Goal: Task Accomplishment & Management: Manage account settings

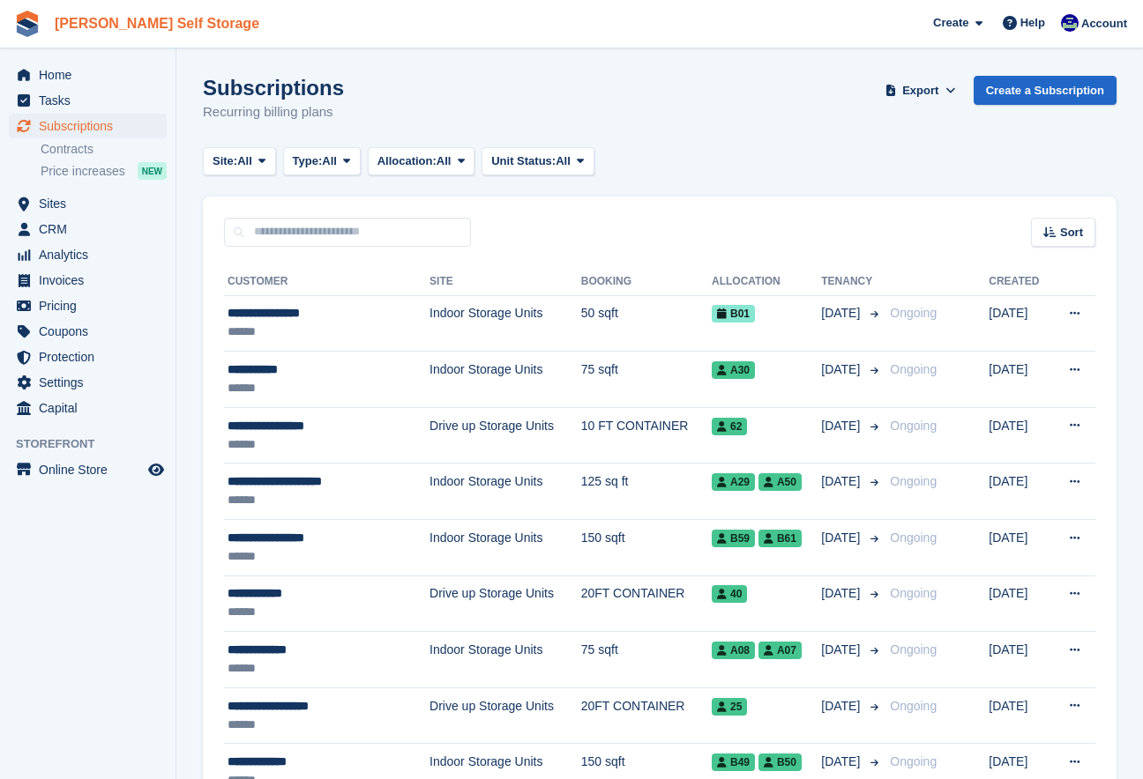
scroll to position [2, 0]
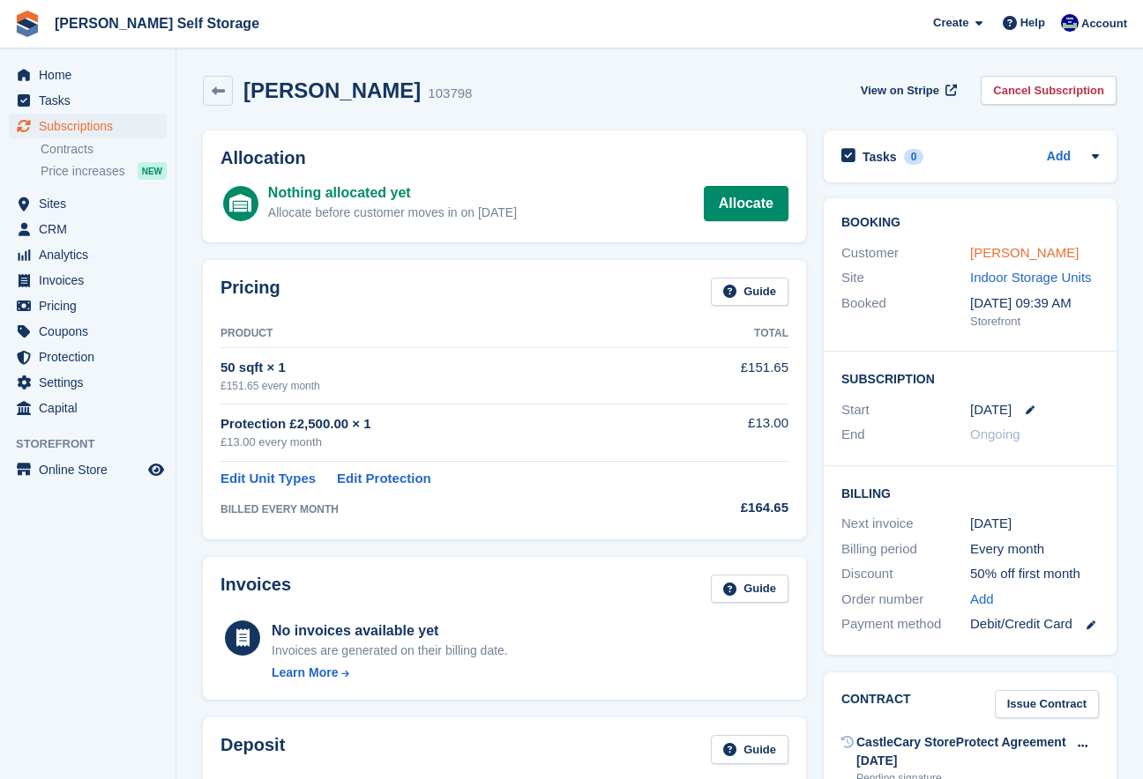
click at [1027, 249] on link "Andrew Cox" at bounding box center [1024, 252] width 108 height 15
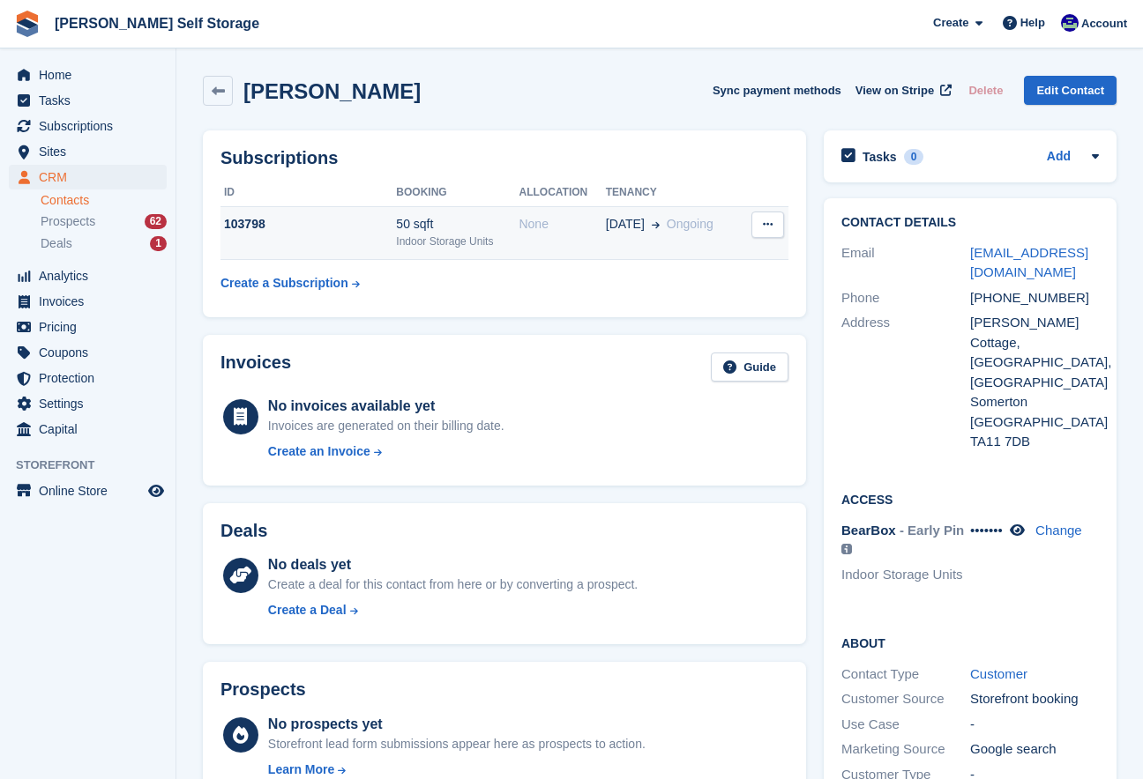
click at [417, 229] on div "50 sqft" at bounding box center [457, 224] width 123 height 19
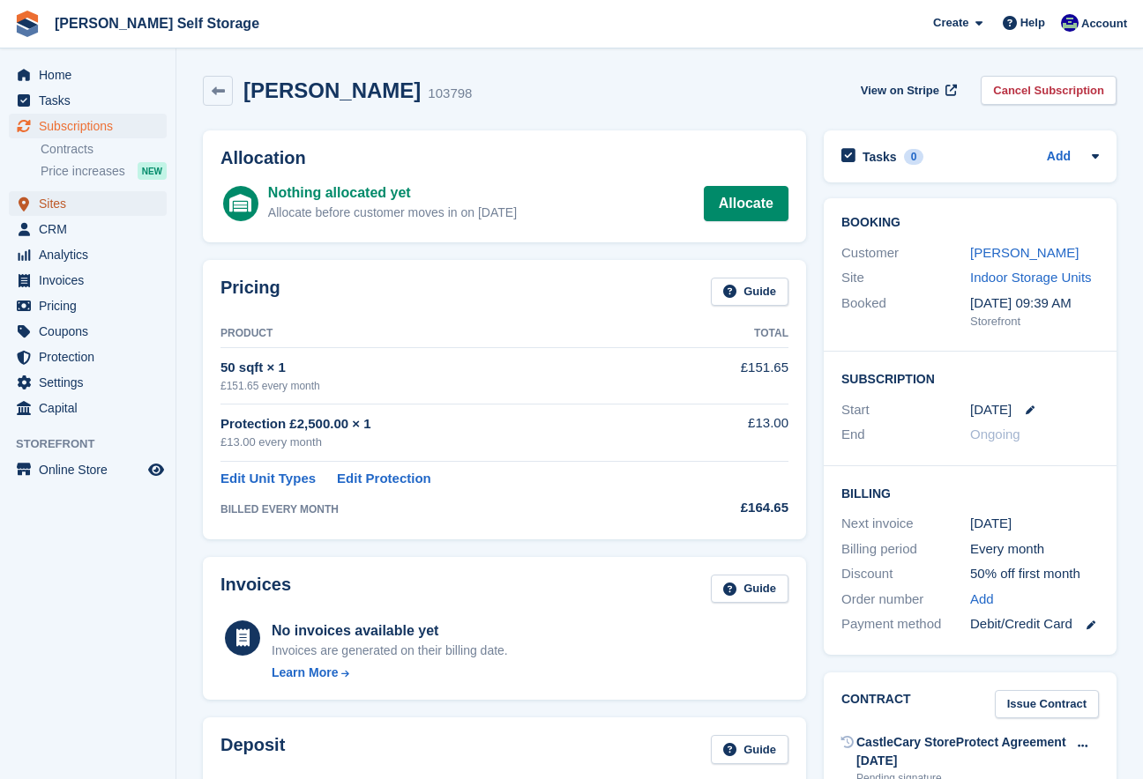
click at [71, 201] on span "Sites" at bounding box center [92, 203] width 106 height 25
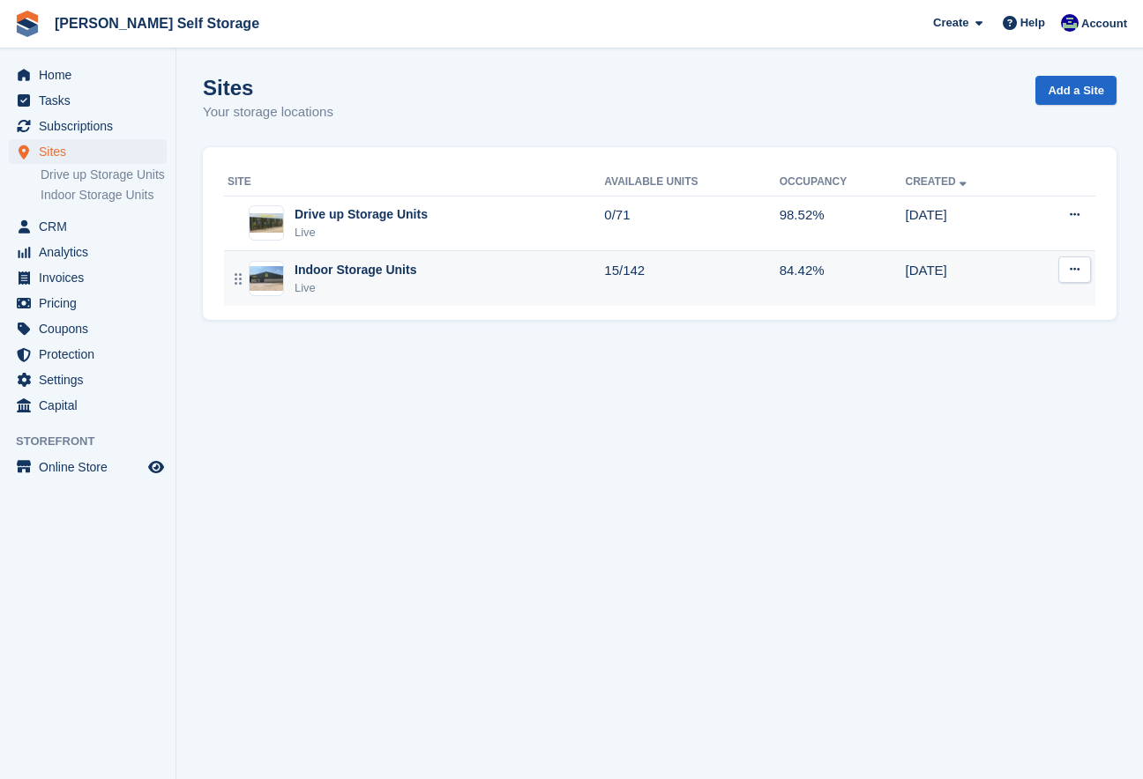
click at [333, 269] on div "Indoor Storage Units" at bounding box center [355, 270] width 122 height 19
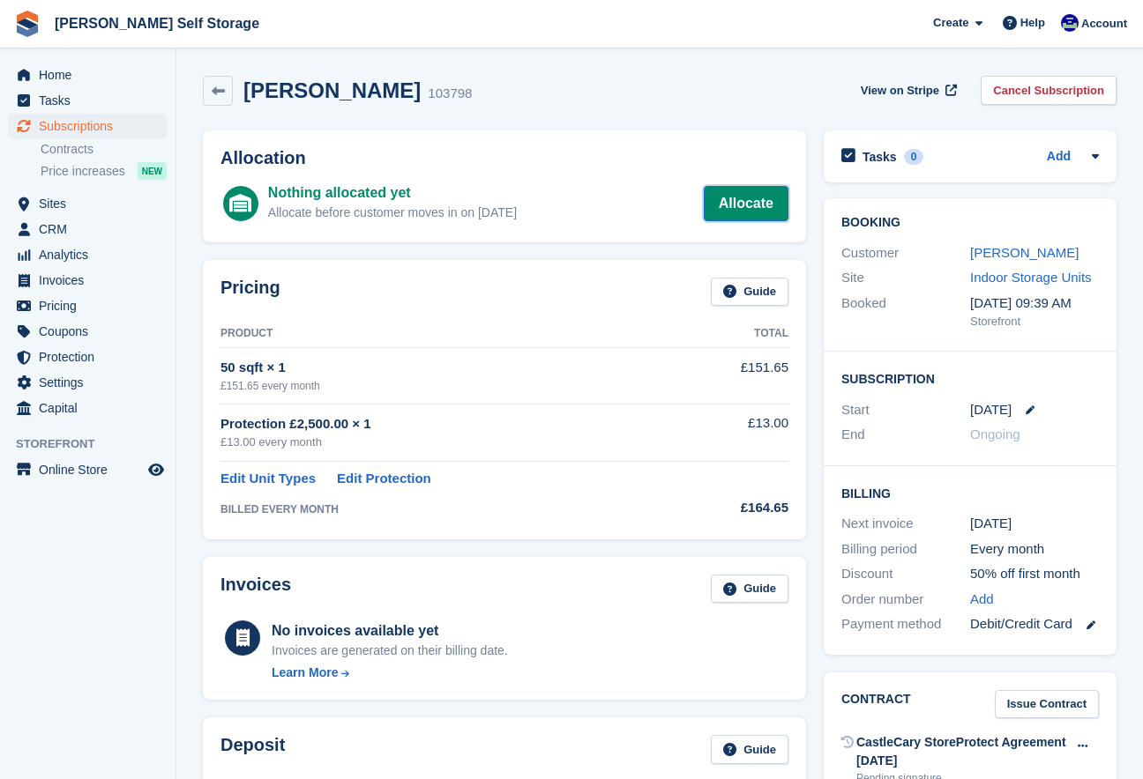
click at [748, 193] on link "Allocate" at bounding box center [746, 203] width 85 height 35
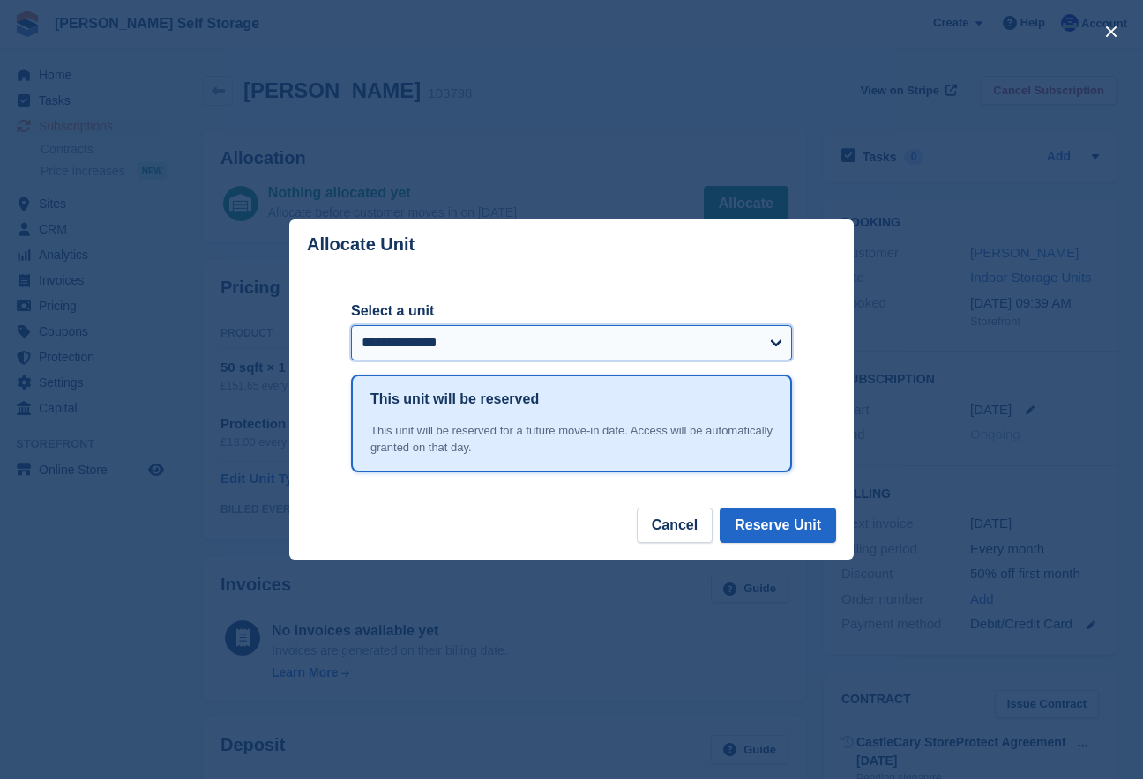
click at [774, 344] on select "**********" at bounding box center [571, 342] width 441 height 35
select select "*****"
click at [351, 325] on select "**********" at bounding box center [571, 342] width 441 height 35
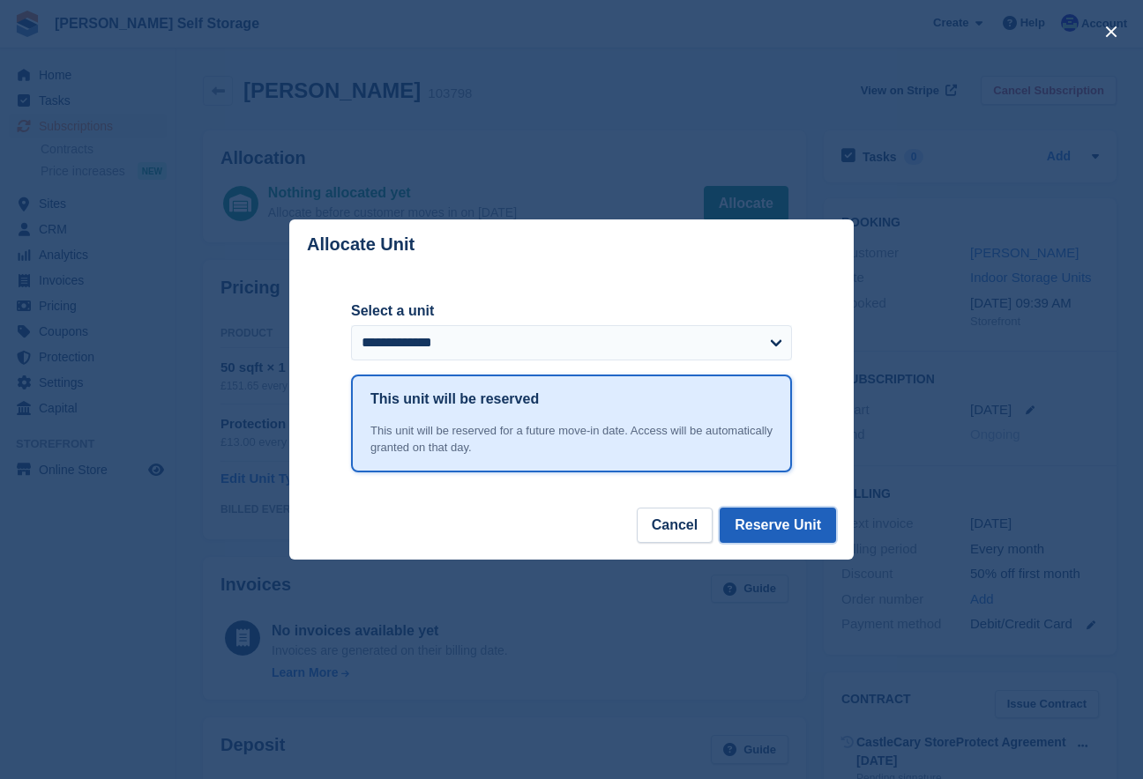
click at [804, 531] on button "Reserve Unit" at bounding box center [777, 525] width 116 height 35
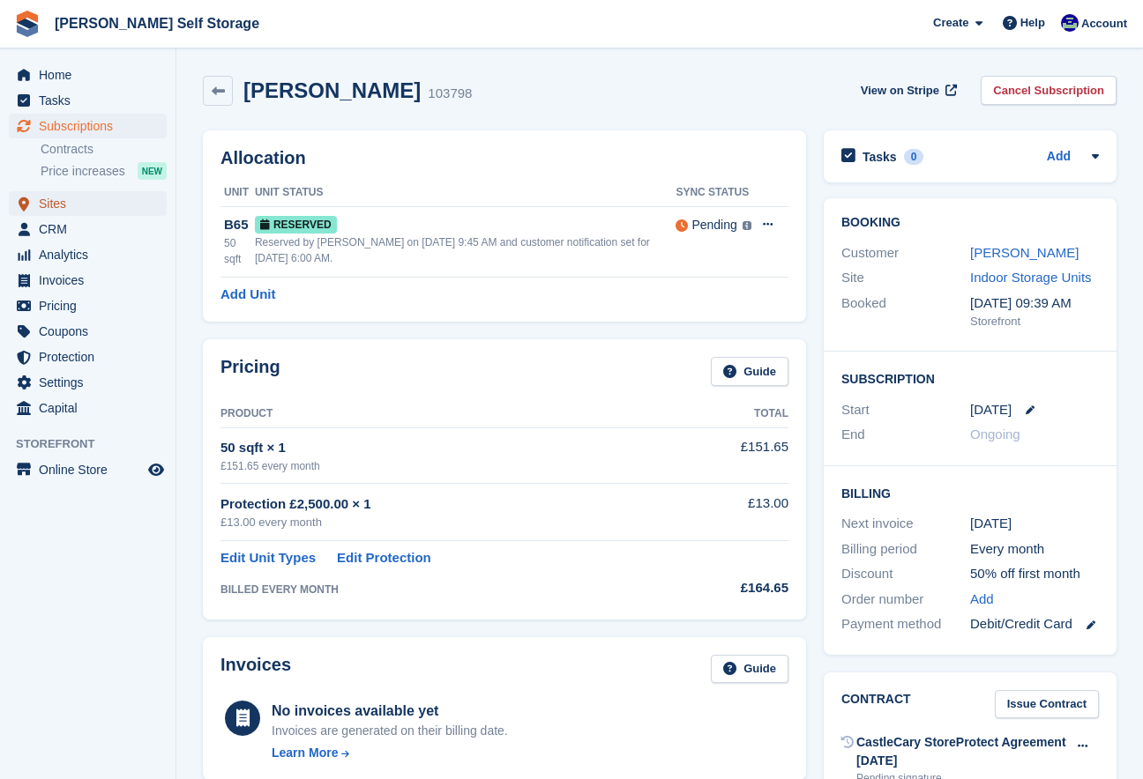
click at [50, 207] on span "Sites" at bounding box center [92, 203] width 106 height 25
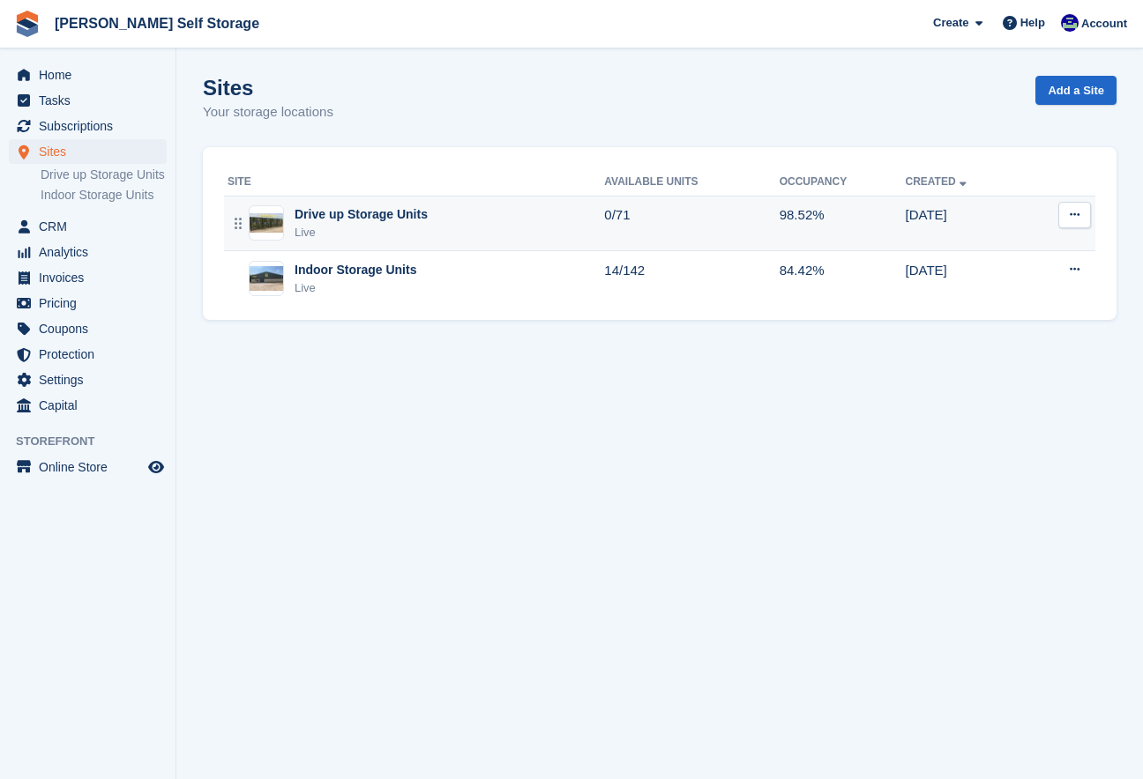
click at [348, 220] on div "Drive up Storage Units" at bounding box center [360, 214] width 133 height 19
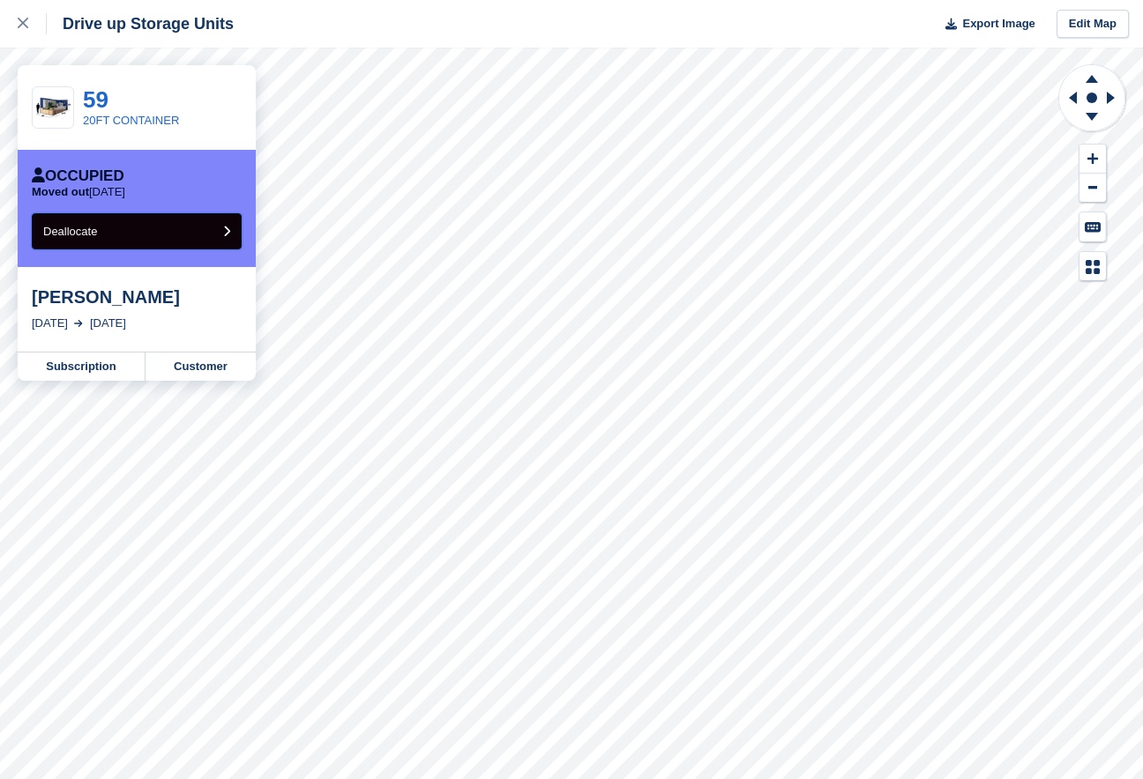
click at [227, 234] on icon "submit" at bounding box center [226, 231] width 7 height 11
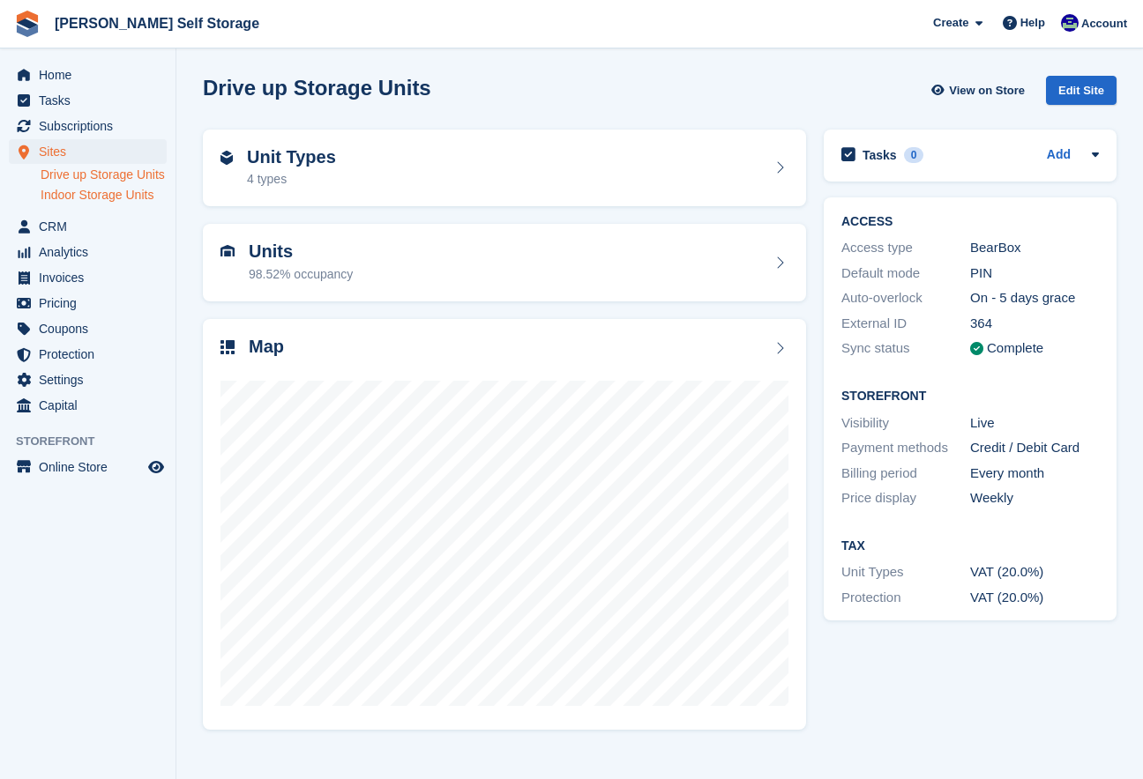
click at [59, 204] on link "Indoor Storage Units" at bounding box center [104, 195] width 126 height 17
click at [178, 468] on section "Indoor Storage Units View on Store Edit Site Unit Types 11 types Units 84.42% o…" at bounding box center [659, 389] width 966 height 779
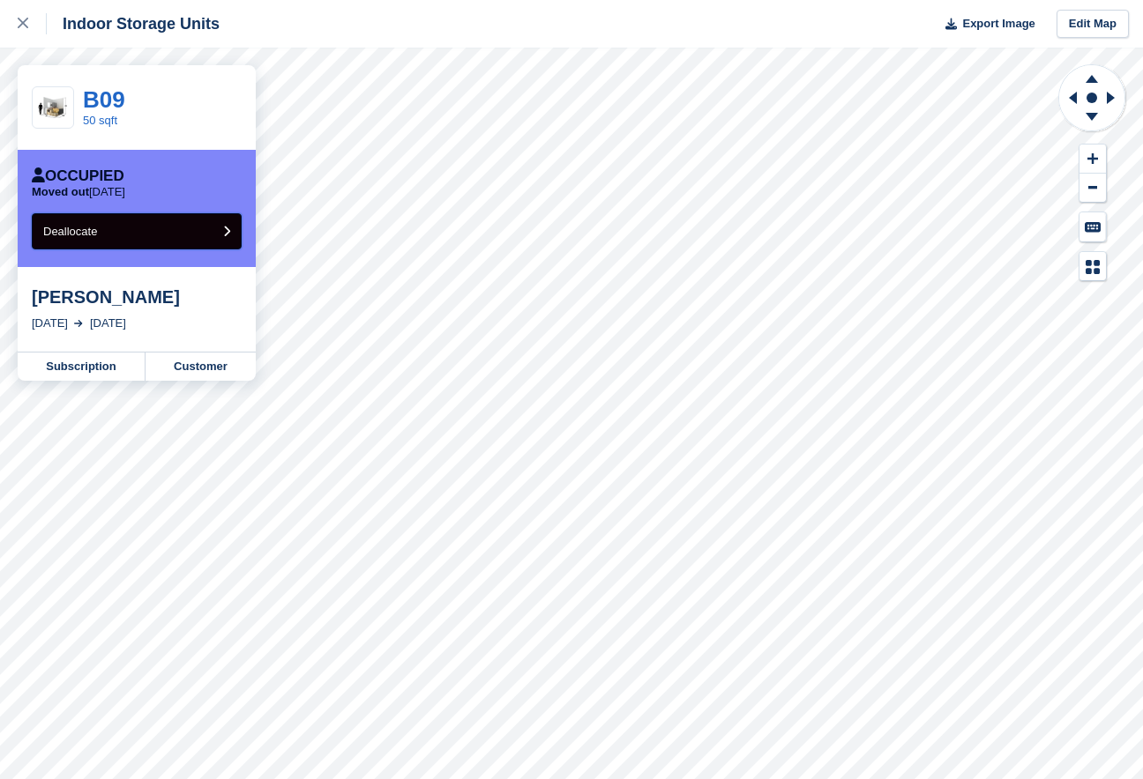
click at [127, 230] on button "Deallocate" at bounding box center [137, 231] width 210 height 36
